Goal: Find specific page/section: Find specific page/section

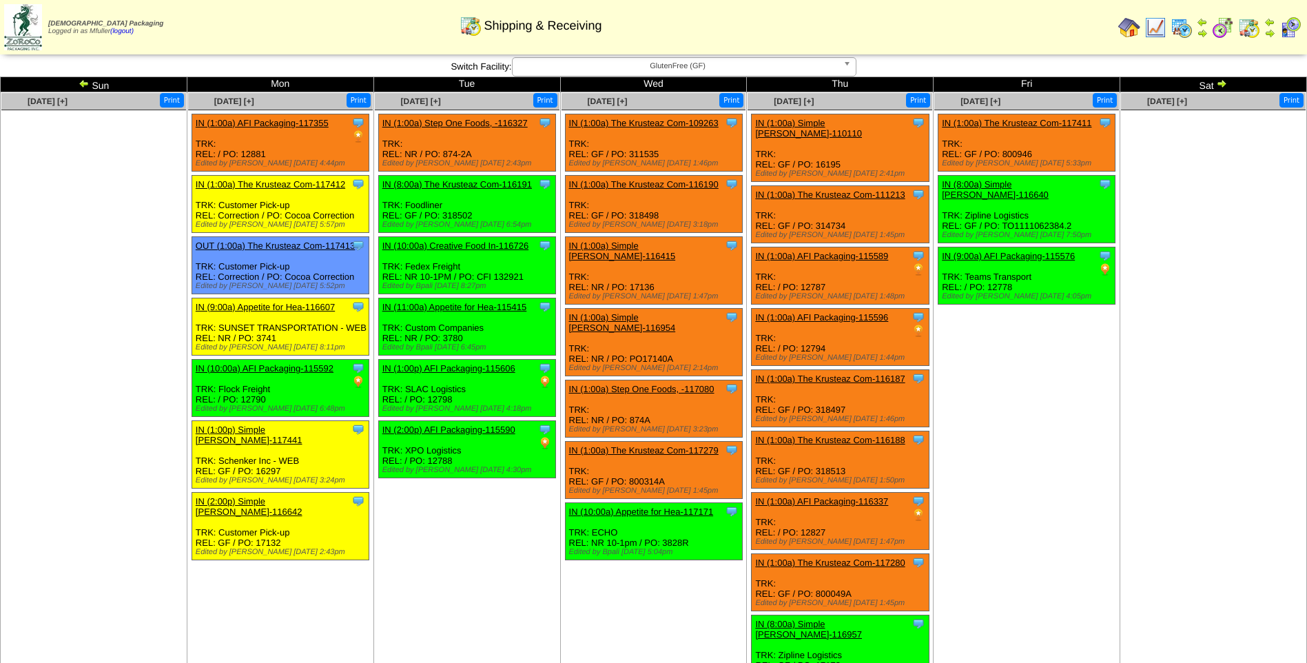
click at [614, 71] on span "GlutenFree (GF)" at bounding box center [678, 66] width 320 height 17
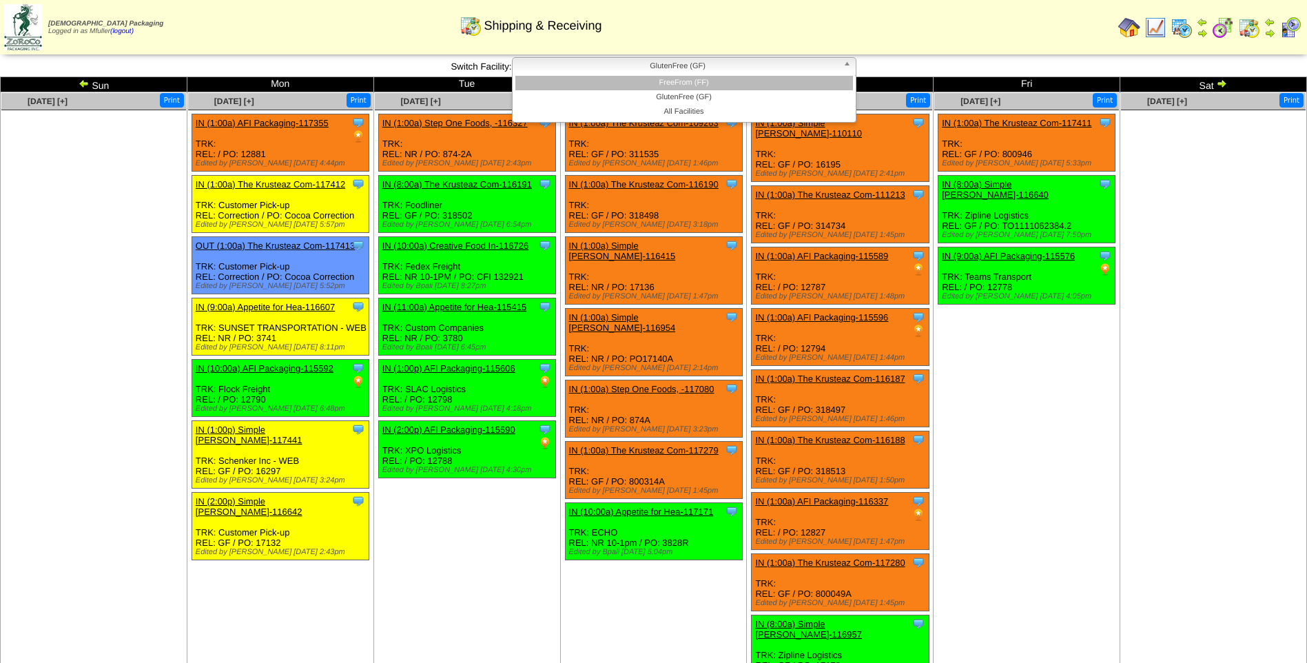
click at [622, 85] on li "FreeFrom (FF)" at bounding box center [684, 83] width 338 height 14
